Goal: Transaction & Acquisition: Purchase product/service

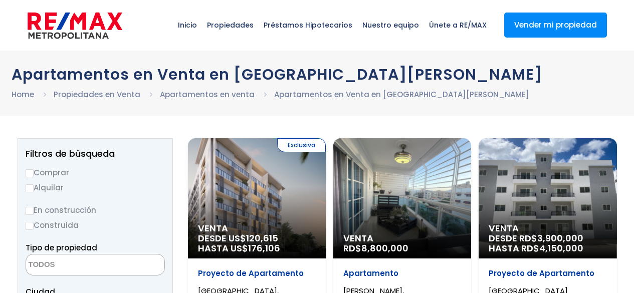
select select
click at [30, 172] on input "Comprar" at bounding box center [30, 173] width 8 height 8
radio input "true"
click at [30, 223] on input "Construida" at bounding box center [30, 226] width 8 height 8
radio input "true"
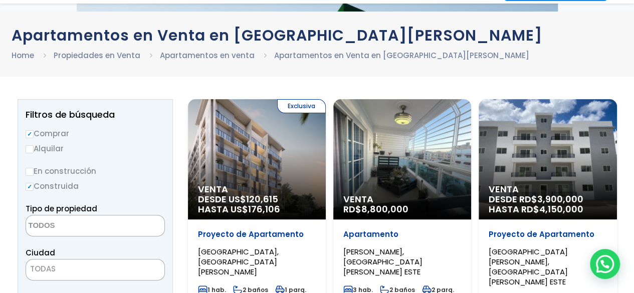
scroll to position [100, 0]
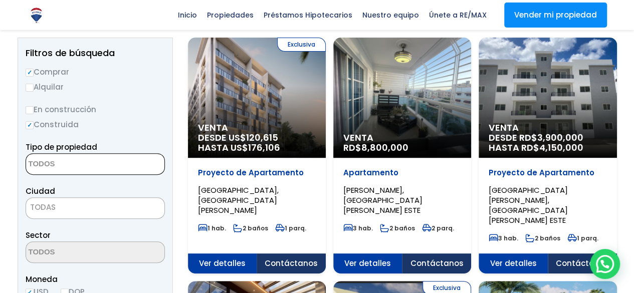
click at [51, 161] on textarea "Search" at bounding box center [74, 165] width 97 height 22
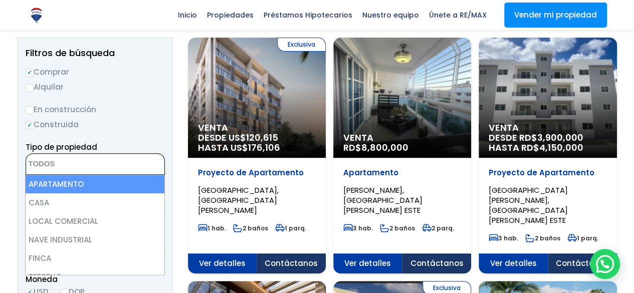
select select "apartment"
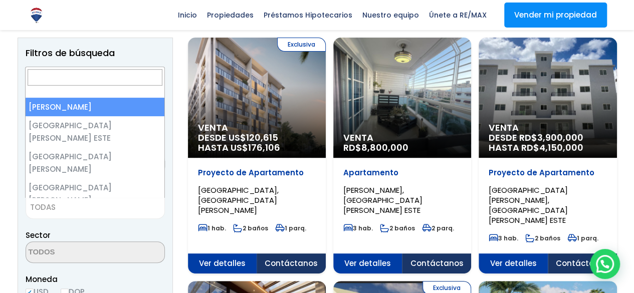
click at [47, 204] on span "TODAS" at bounding box center [43, 207] width 26 height 11
select select "1"
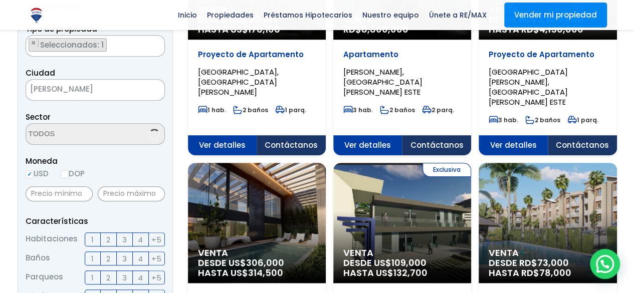
scroll to position [251, 0]
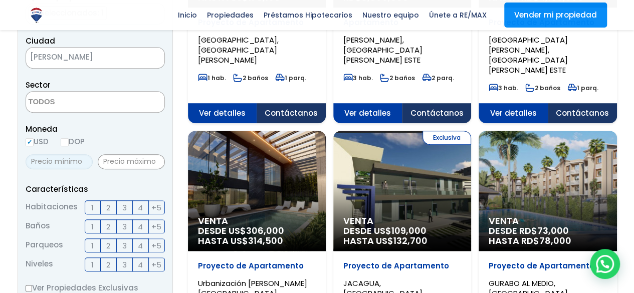
click at [63, 161] on input "text" at bounding box center [59, 161] width 67 height 15
drag, startPoint x: 63, startPoint y: 161, endPoint x: 47, endPoint y: 162, distance: 16.6
click at [47, 162] on input "text" at bounding box center [59, 161] width 67 height 15
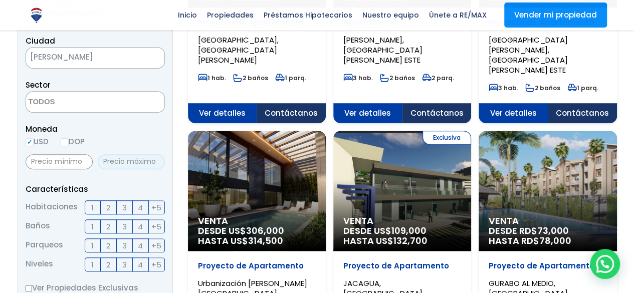
click at [116, 159] on input "text" at bounding box center [131, 161] width 67 height 15
click at [44, 160] on input "text" at bounding box center [59, 161] width 67 height 15
type input "20,000"
click at [138, 161] on input "text" at bounding box center [131, 161] width 67 height 15
type input "250,000"
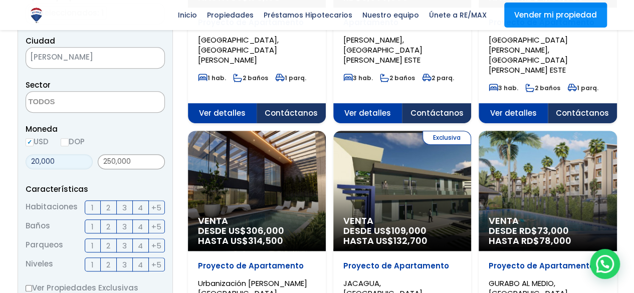
click at [38, 156] on input "20,000" at bounding box center [59, 161] width 67 height 15
type input "200,000"
click at [107, 206] on span "2" at bounding box center [108, 207] width 4 height 13
click at [0, 0] on input "2" at bounding box center [0, 0] width 0 height 0
click at [107, 222] on span "2" at bounding box center [108, 226] width 4 height 13
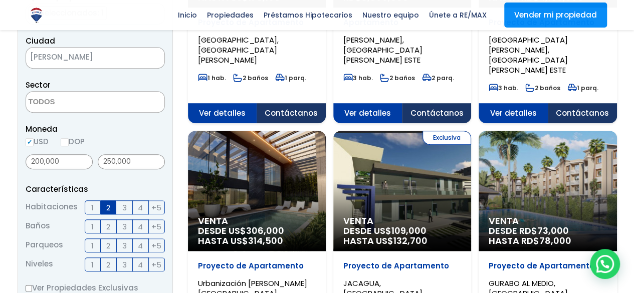
click at [0, 0] on input "2" at bounding box center [0, 0] width 0 height 0
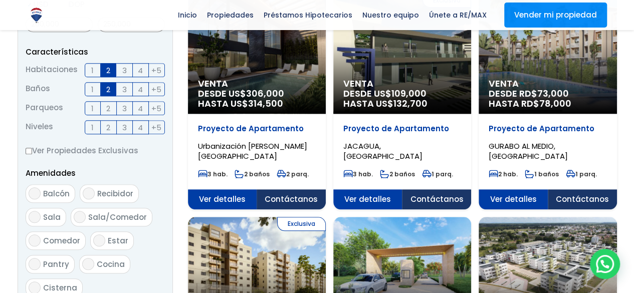
scroll to position [401, 0]
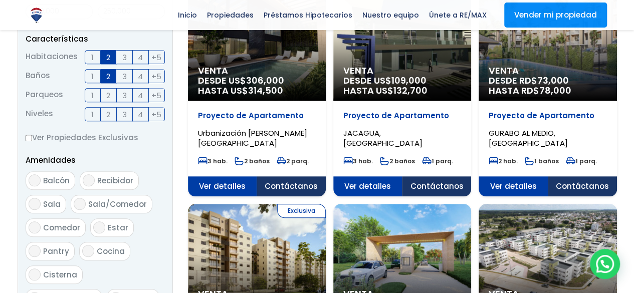
click at [29, 137] on input "Ver Propiedades Exclusivas" at bounding box center [29, 138] width 7 height 7
checkbox input "true"
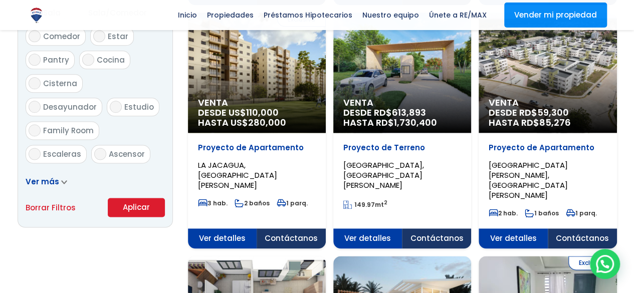
scroll to position [601, 0]
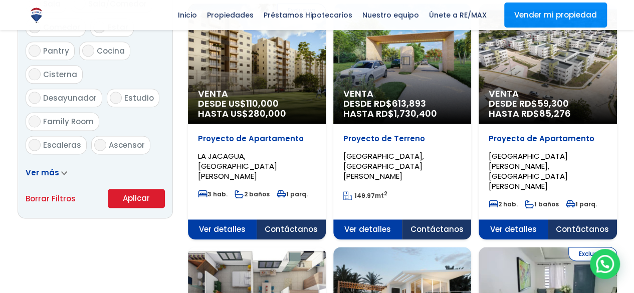
click at [131, 200] on button "Aplicar" at bounding box center [136, 198] width 57 height 19
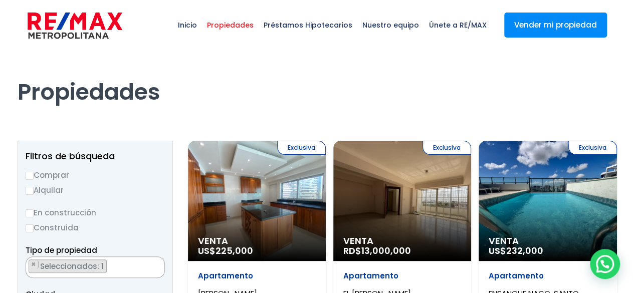
click at [261, 205] on div "Exclusiva Venta US$ 225,000" at bounding box center [257, 201] width 138 height 120
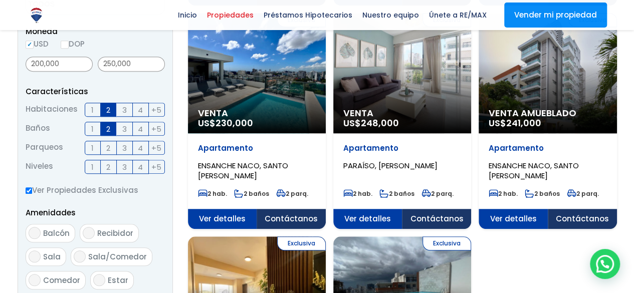
scroll to position [501, 0]
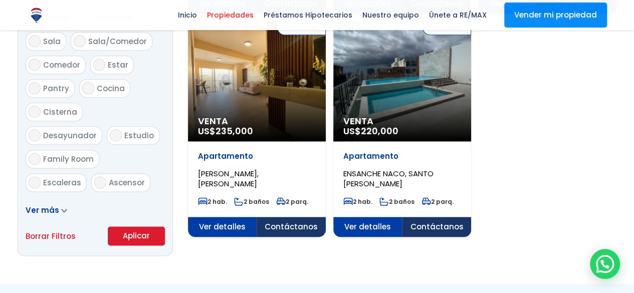
scroll to position [551, 0]
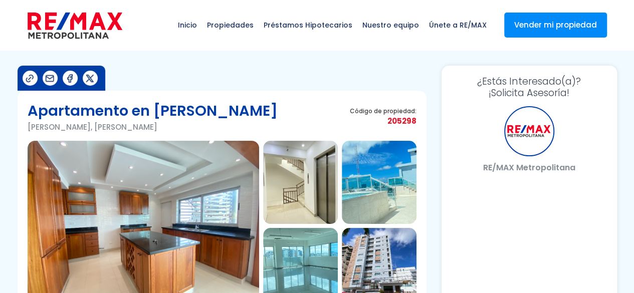
select select "DO"
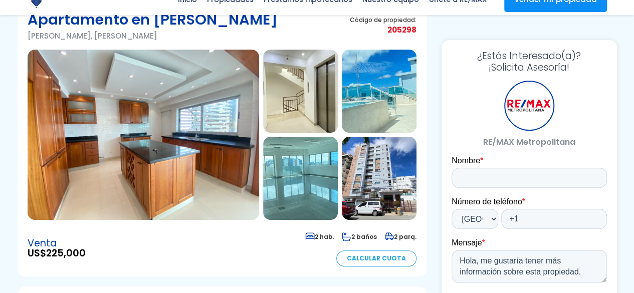
scroll to position [100, 0]
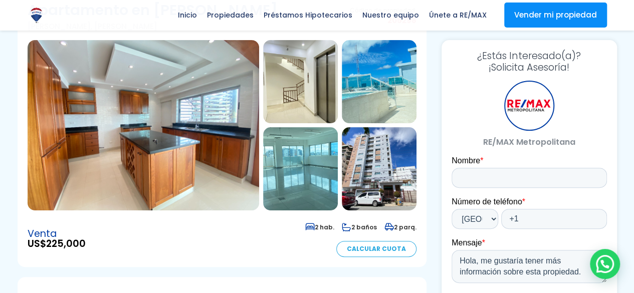
click at [197, 154] on img at bounding box center [143, 125] width 231 height 170
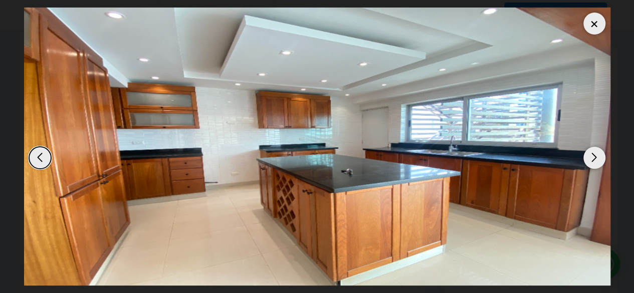
click at [593, 158] on div "Next slide" at bounding box center [594, 158] width 22 height 22
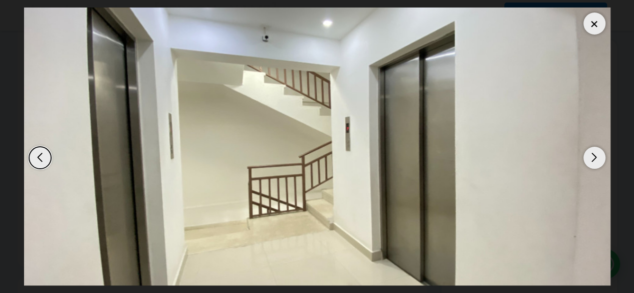
click at [593, 158] on div "Next slide" at bounding box center [594, 158] width 22 height 22
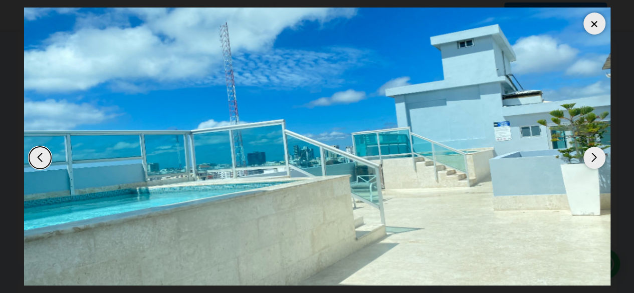
click at [593, 158] on div "Next slide" at bounding box center [594, 158] width 22 height 22
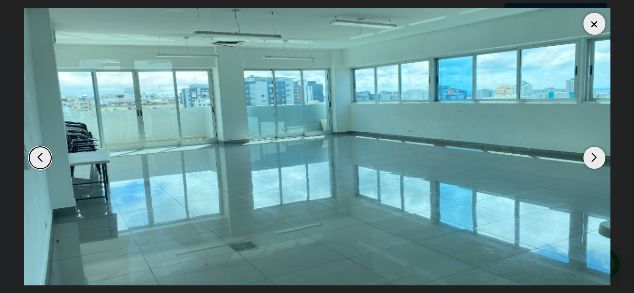
click at [593, 158] on div "Next slide" at bounding box center [594, 158] width 22 height 22
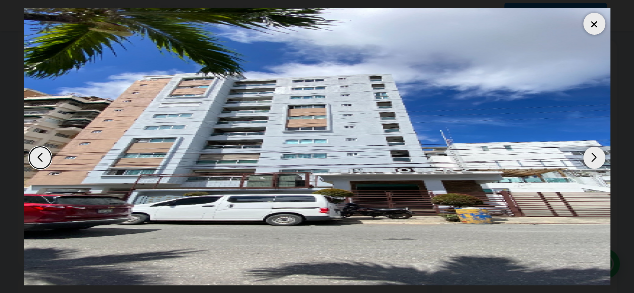
click at [593, 158] on div "Next slide" at bounding box center [594, 158] width 22 height 22
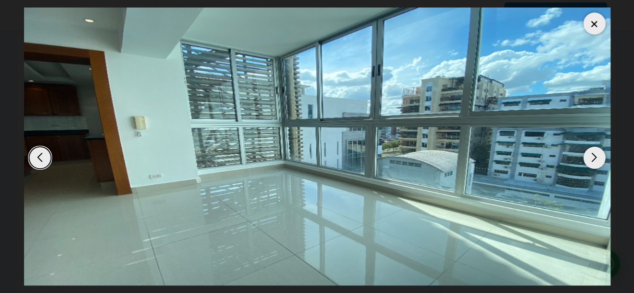
click at [593, 158] on div "Next slide" at bounding box center [594, 158] width 22 height 22
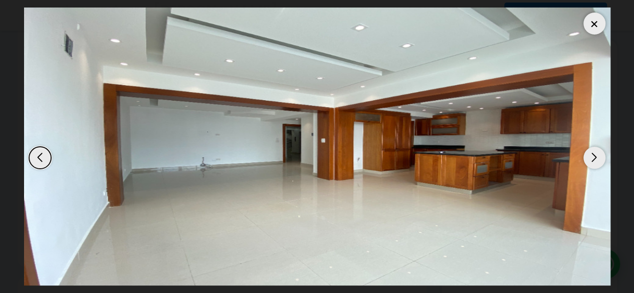
click at [593, 158] on div "Next slide" at bounding box center [594, 158] width 22 height 22
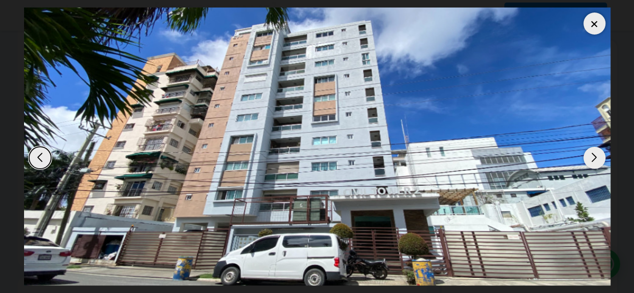
click at [593, 158] on div "Next slide" at bounding box center [594, 158] width 22 height 22
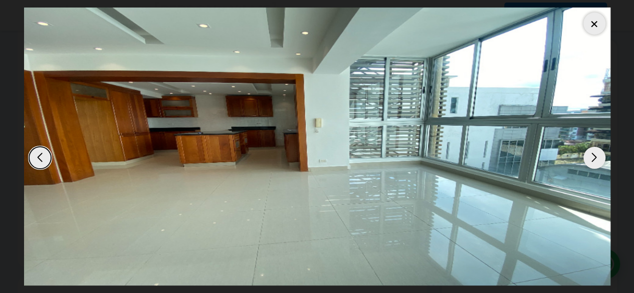
click at [40, 163] on div "Previous slide" at bounding box center [40, 158] width 22 height 22
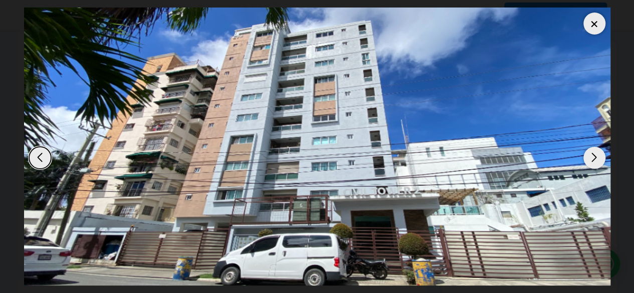
click at [595, 157] on div "Next slide" at bounding box center [594, 158] width 22 height 22
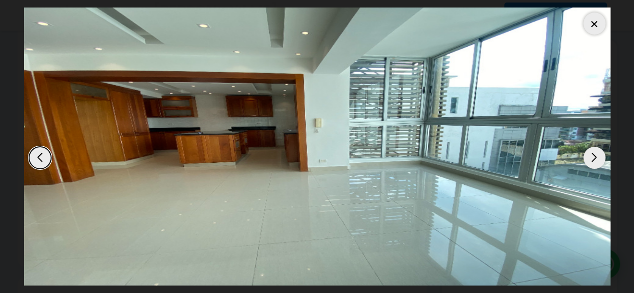
click at [593, 162] on div "Next slide" at bounding box center [594, 158] width 22 height 22
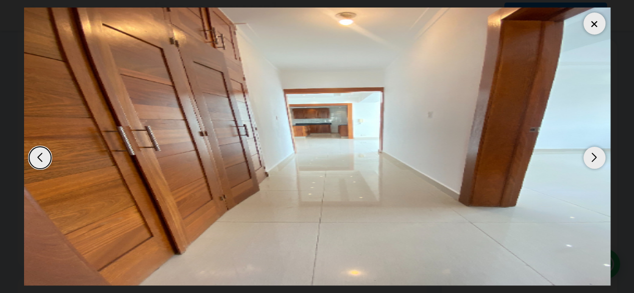
click at [34, 155] on div "Previous slide" at bounding box center [40, 158] width 22 height 22
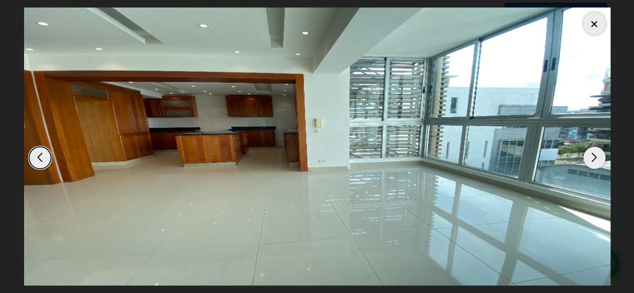
click at [587, 155] on div "Next slide" at bounding box center [594, 158] width 22 height 22
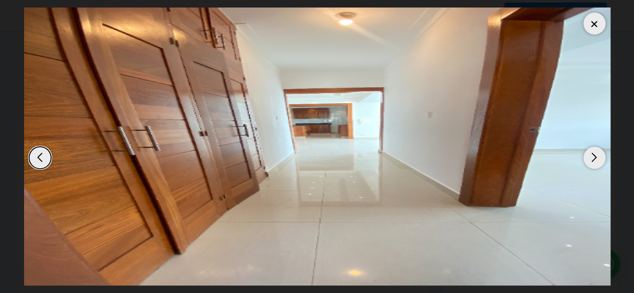
click at [587, 155] on div "Next slide" at bounding box center [594, 158] width 22 height 22
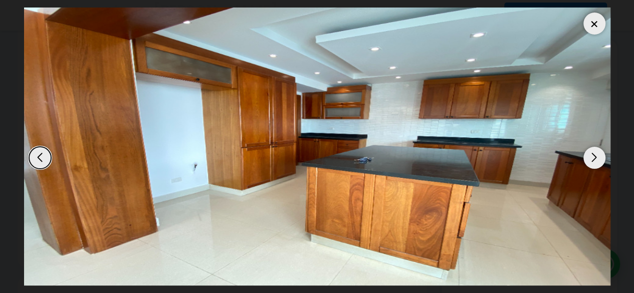
click at [587, 155] on div "Next slide" at bounding box center [594, 158] width 22 height 22
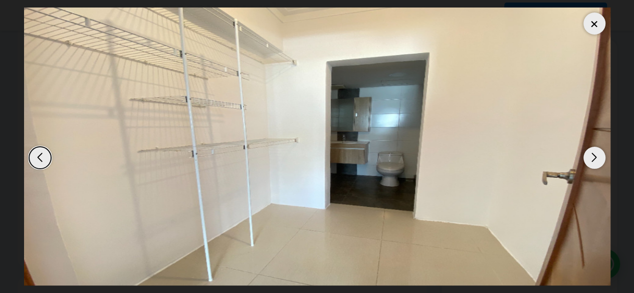
click at [587, 155] on div "Next slide" at bounding box center [594, 158] width 22 height 22
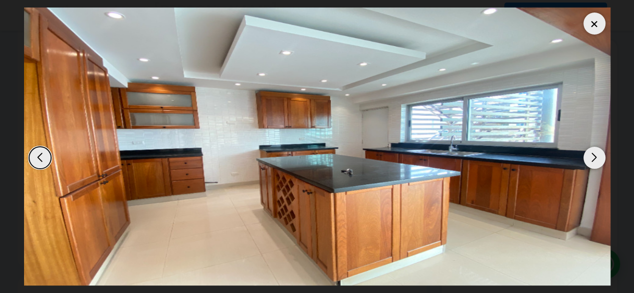
click at [587, 155] on div "Next slide" at bounding box center [594, 158] width 22 height 22
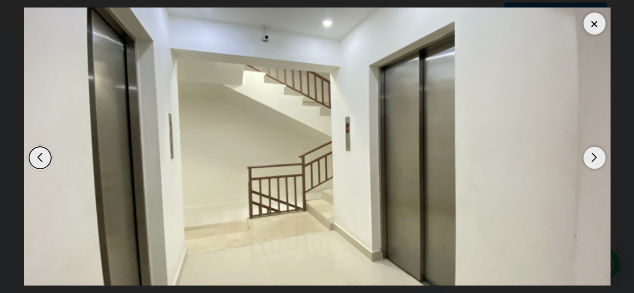
click at [587, 155] on div "Next slide" at bounding box center [594, 158] width 22 height 22
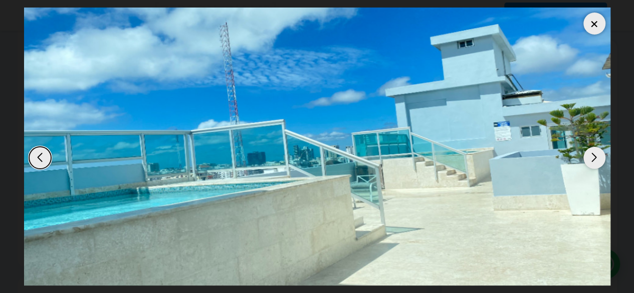
click at [587, 155] on div "Next slide" at bounding box center [594, 158] width 22 height 22
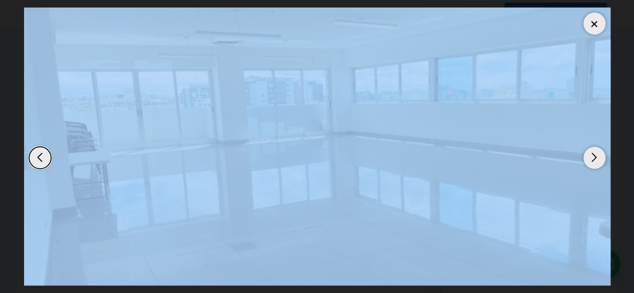
click at [587, 155] on div "Next slide" at bounding box center [594, 158] width 22 height 22
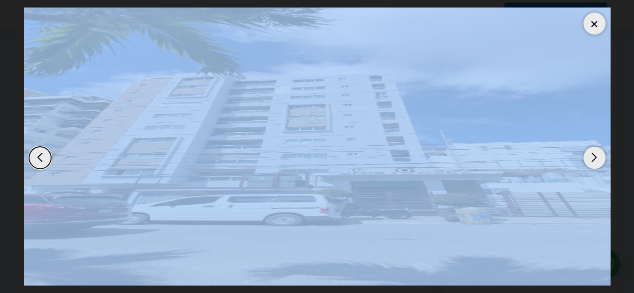
click at [592, 20] on div at bounding box center [594, 24] width 22 height 22
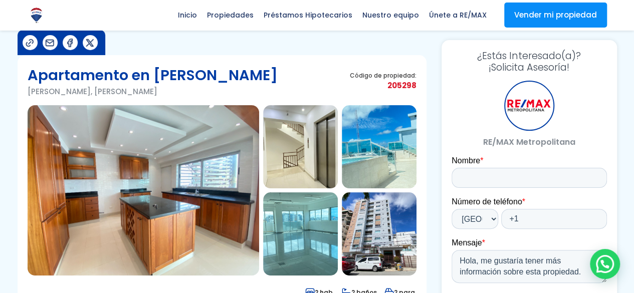
scroll to position [0, 0]
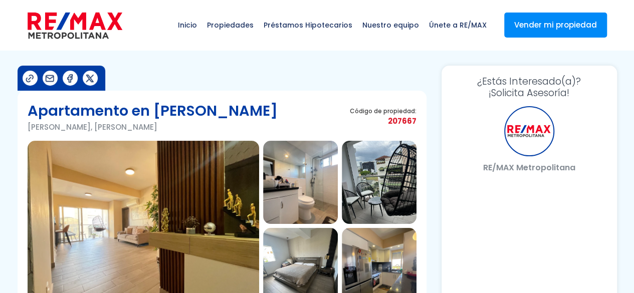
select select "DO"
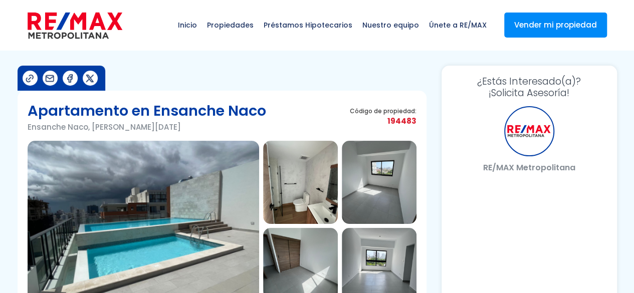
select select "DO"
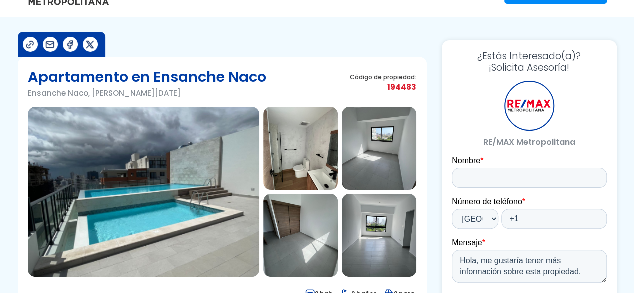
scroll to position [50, 0]
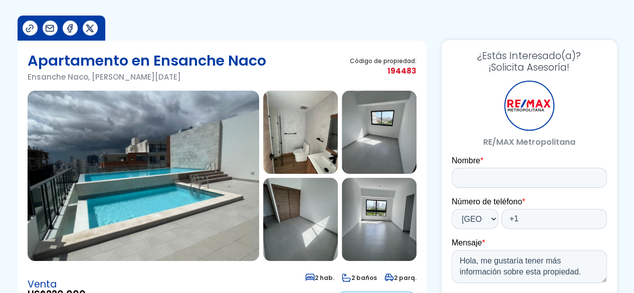
click at [328, 153] on img at bounding box center [300, 132] width 75 height 83
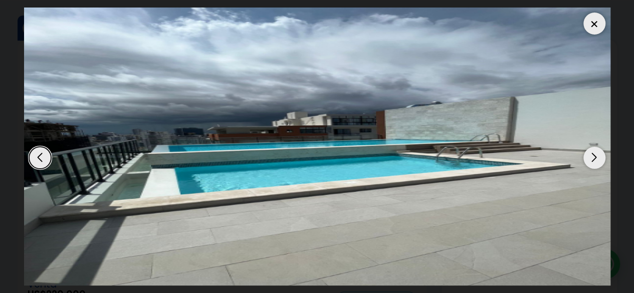
click at [592, 160] on div "Next slide" at bounding box center [594, 158] width 22 height 22
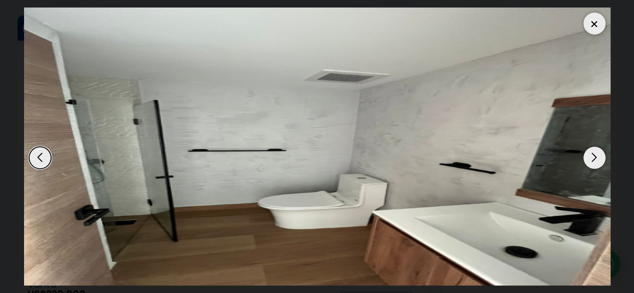
click at [592, 160] on div "Next slide" at bounding box center [594, 158] width 22 height 22
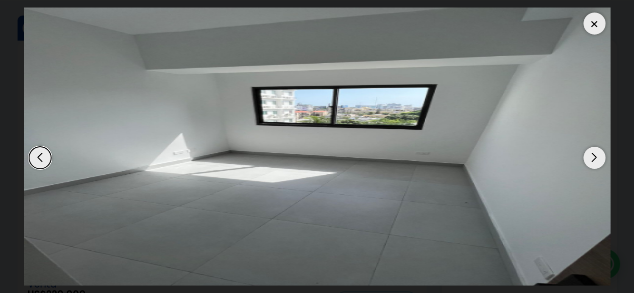
click at [592, 159] on div "Next slide" at bounding box center [594, 158] width 22 height 22
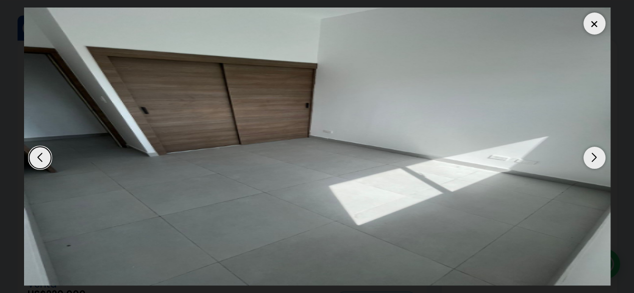
click at [592, 159] on div "Next slide" at bounding box center [594, 158] width 22 height 22
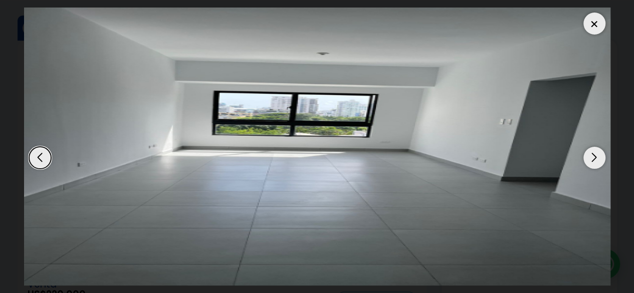
click at [592, 159] on div "Next slide" at bounding box center [594, 158] width 22 height 22
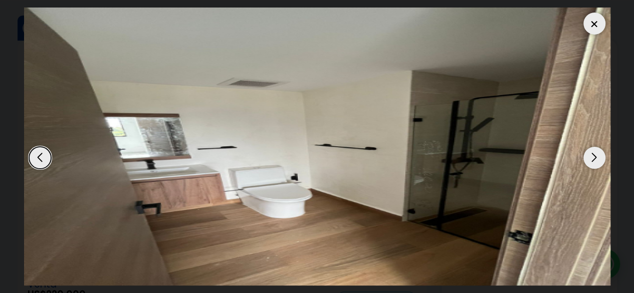
click at [592, 159] on div "Next slide" at bounding box center [594, 158] width 22 height 22
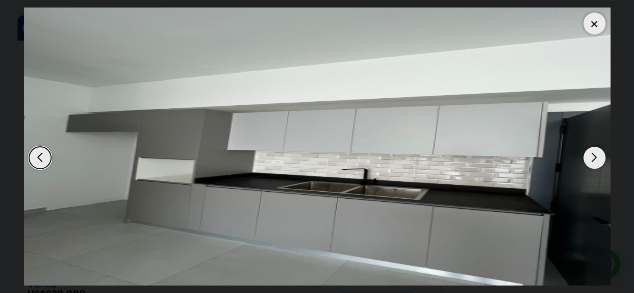
click at [592, 159] on div "Next slide" at bounding box center [594, 158] width 22 height 22
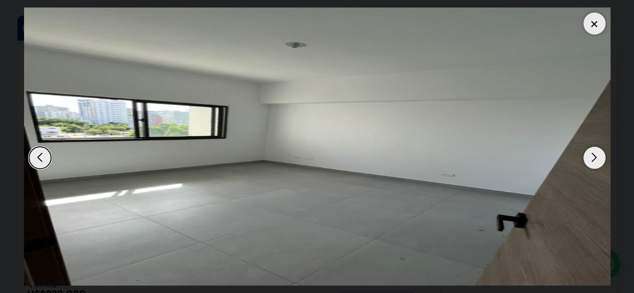
click at [592, 159] on div "Next slide" at bounding box center [594, 158] width 22 height 22
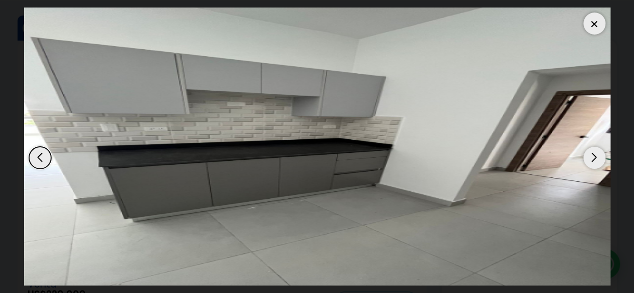
click at [593, 158] on div "Next slide" at bounding box center [594, 158] width 22 height 22
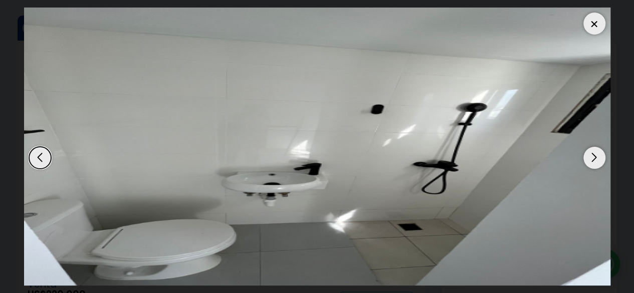
click at [593, 158] on div "Next slide" at bounding box center [594, 158] width 22 height 22
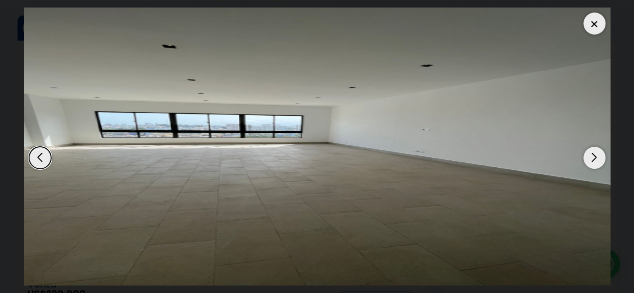
click at [593, 158] on div "Next slide" at bounding box center [594, 158] width 22 height 22
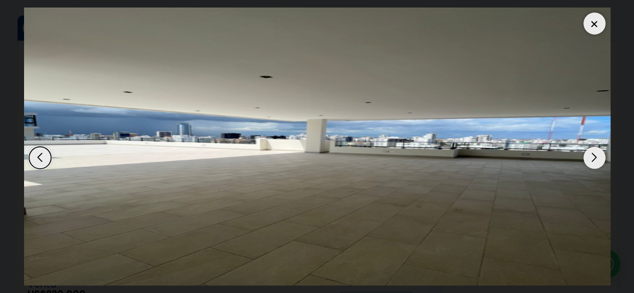
click at [593, 158] on div "Next slide" at bounding box center [594, 158] width 22 height 22
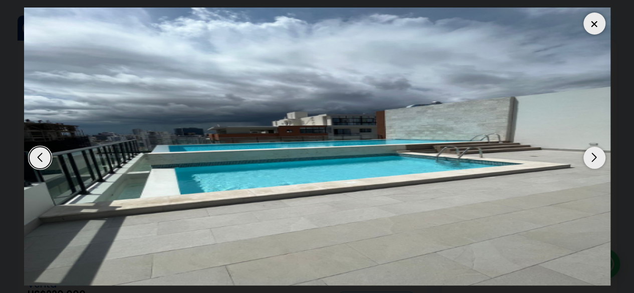
click at [601, 26] on div at bounding box center [594, 24] width 22 height 22
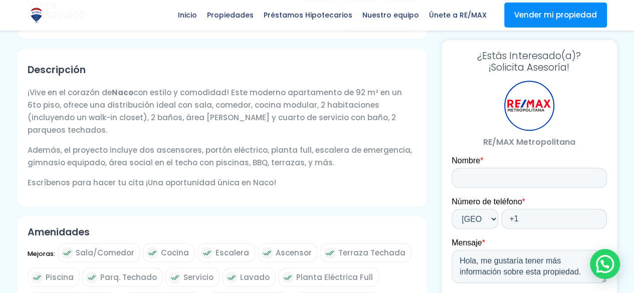
scroll to position [351, 0]
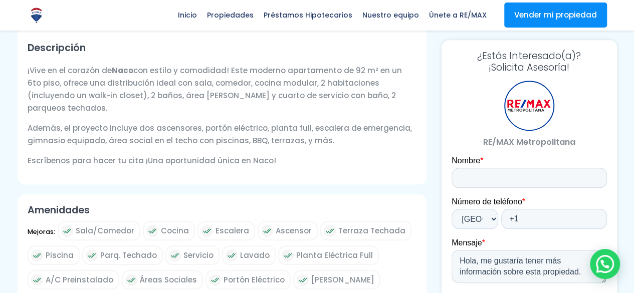
drag, startPoint x: 163, startPoint y: 82, endPoint x: 416, endPoint y: 97, distance: 253.0
click at [416, 97] on div "Descripción ¡Vive en el corazón de Naco con estilo y comodidad! Este moderno ap…" at bounding box center [222, 106] width 409 height 158
click at [152, 101] on div "¡Vive en el corazón de Naco con estilo y comodidad! Este moderno apartamento de…" at bounding box center [222, 115] width 389 height 103
drag, startPoint x: 86, startPoint y: 95, endPoint x: 372, endPoint y: 94, distance: 286.6
click at [372, 94] on p "¡Vive en el corazón de Naco con estilo y comodidad! Este moderno apartamento de…" at bounding box center [222, 89] width 389 height 50
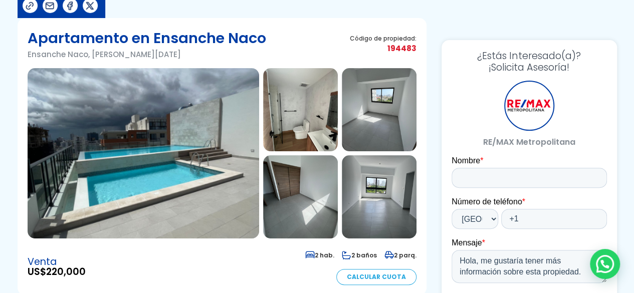
scroll to position [0, 0]
